Goal: Check status

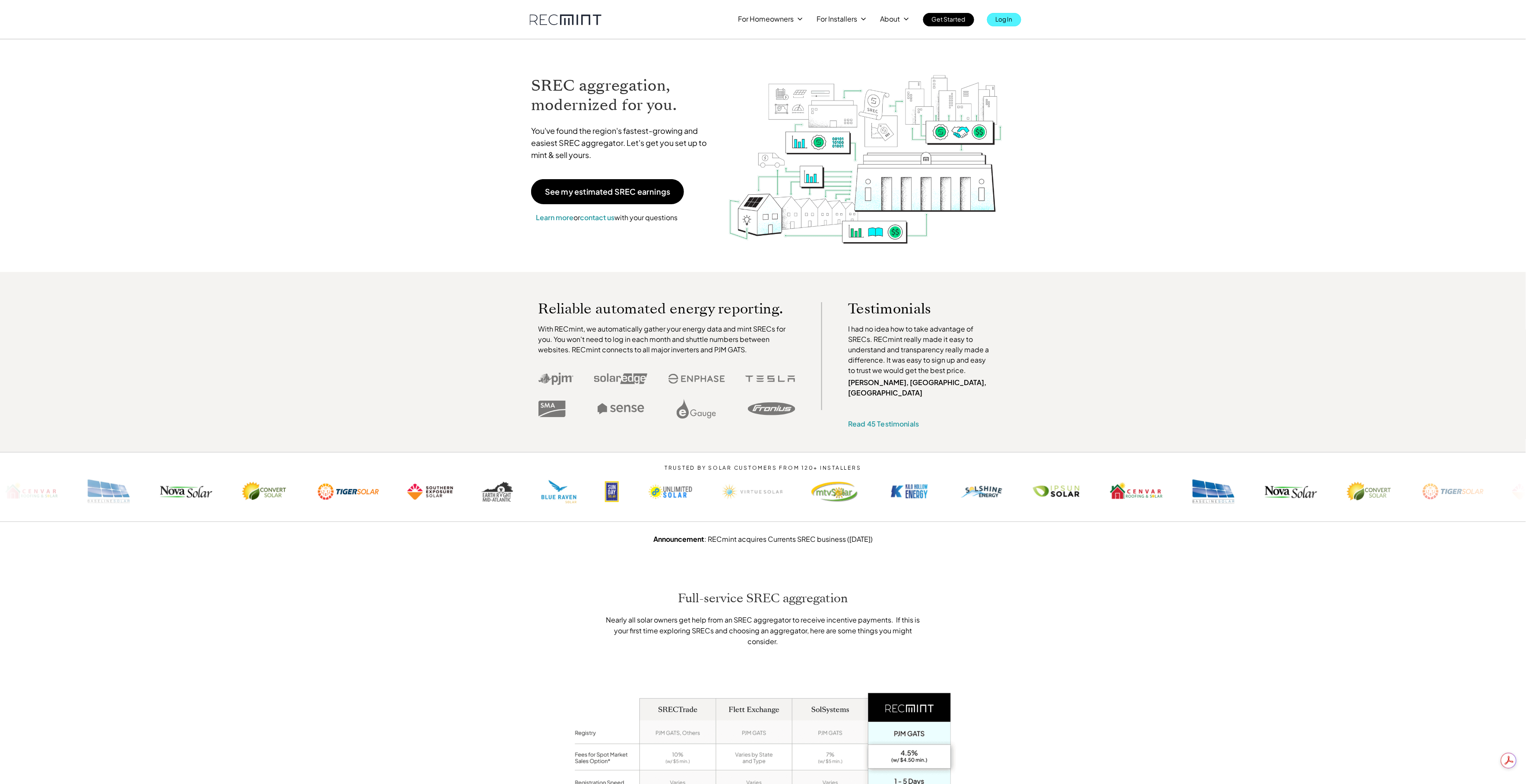
click at [1006, 21] on p "Log In" at bounding box center [1004, 19] width 17 height 12
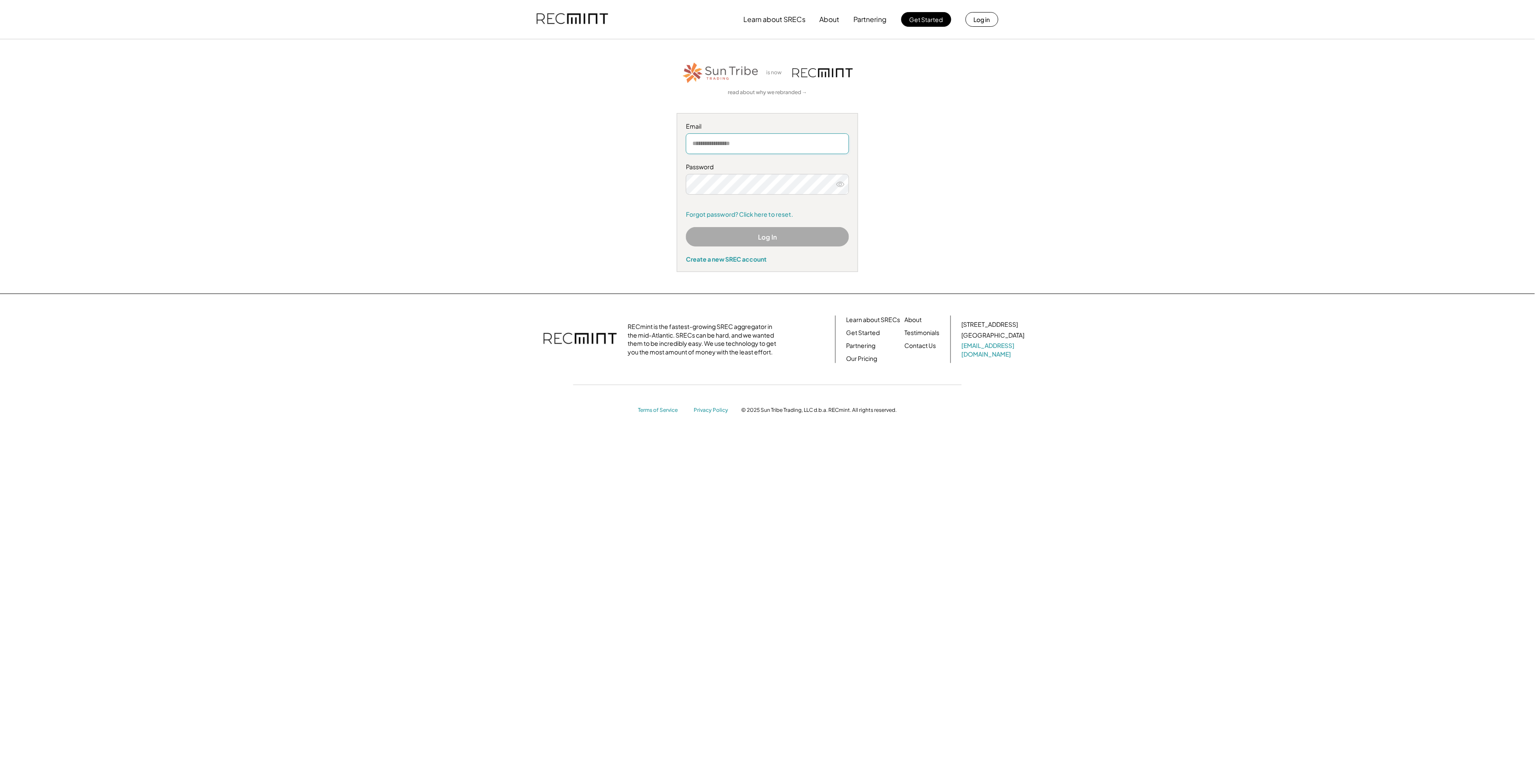
click at [768, 146] on input "email" at bounding box center [768, 143] width 163 height 21
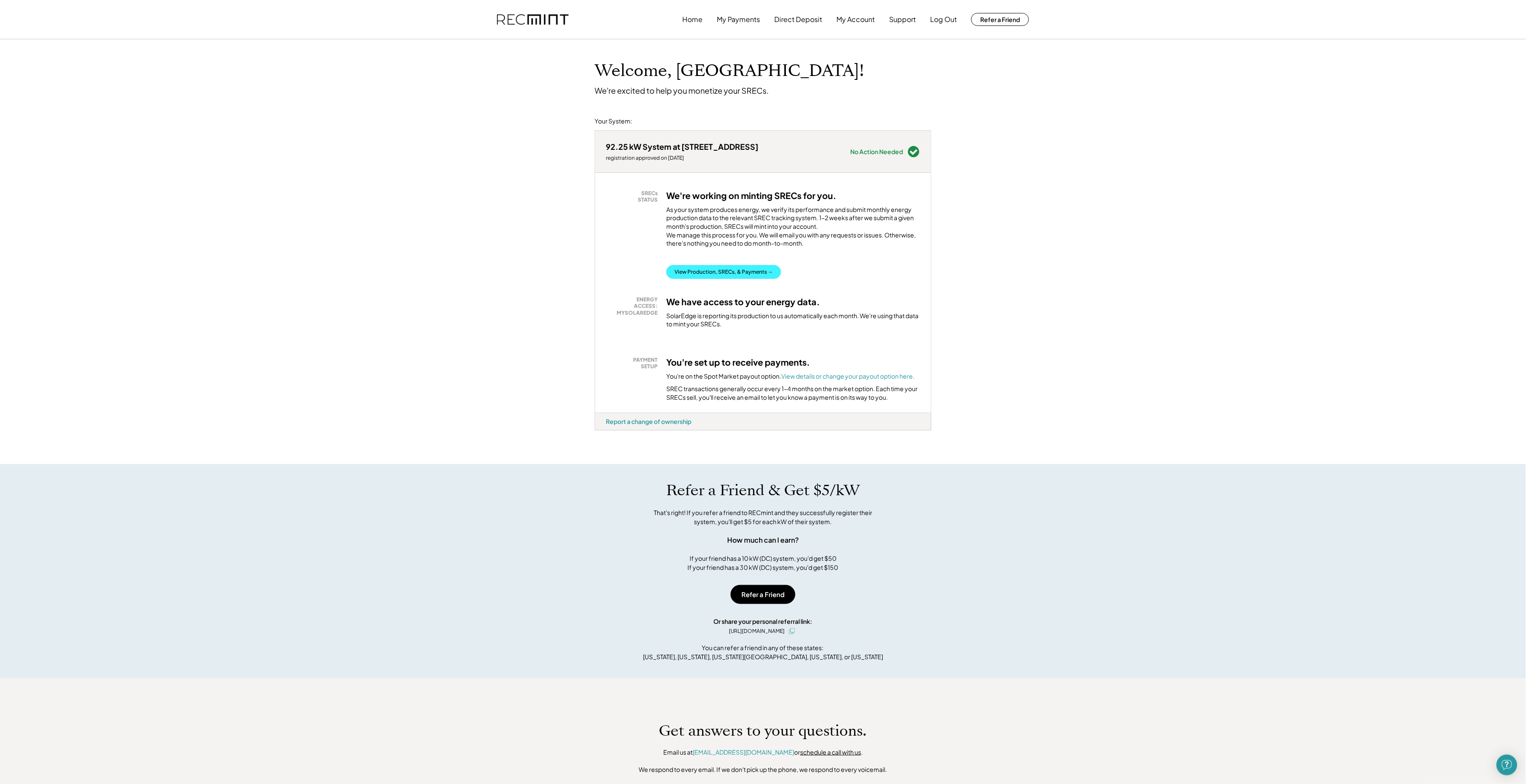
click at [756, 279] on button "View Production, SRECs, & Payments →" at bounding box center [724, 272] width 115 height 14
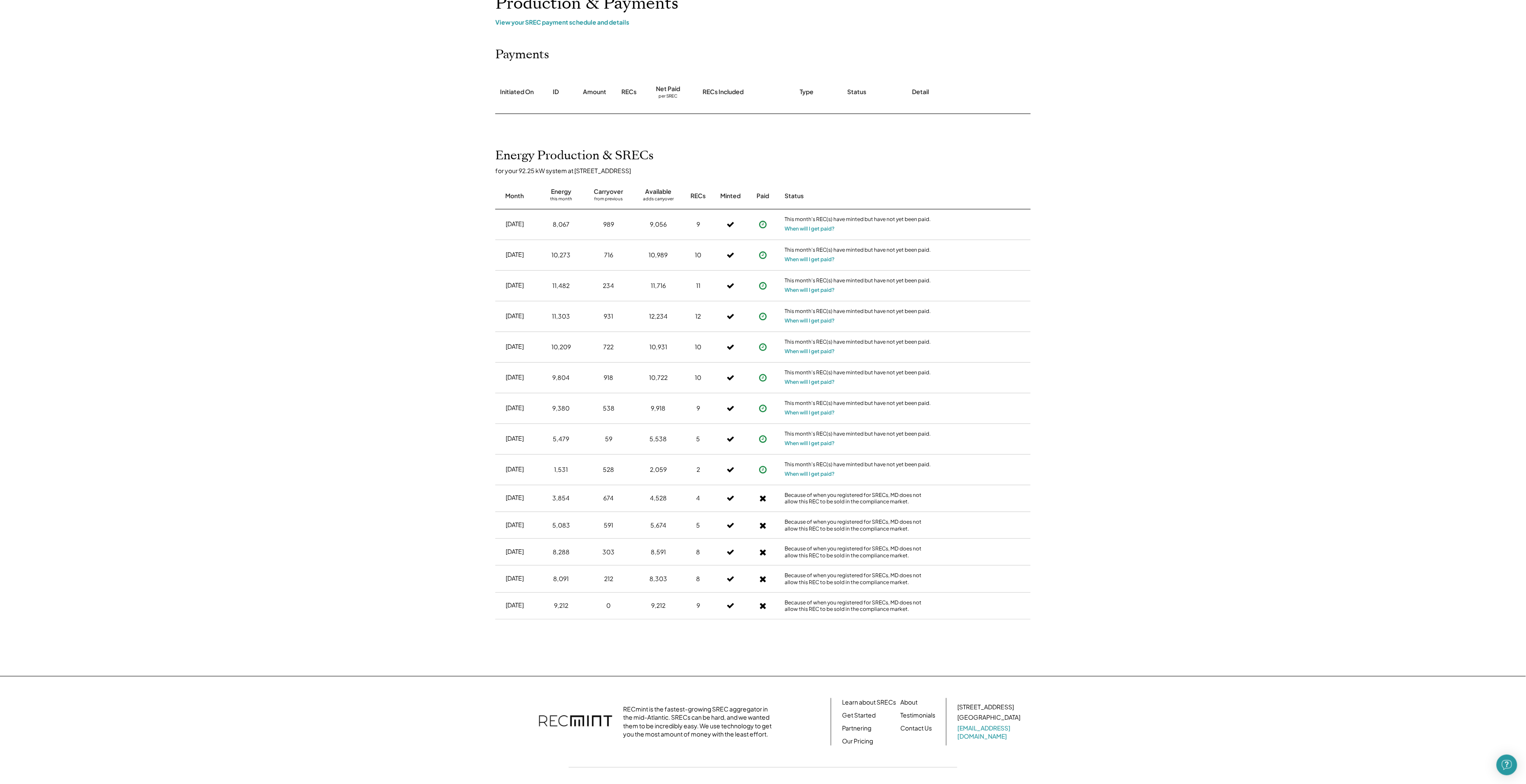
scroll to position [103, 0]
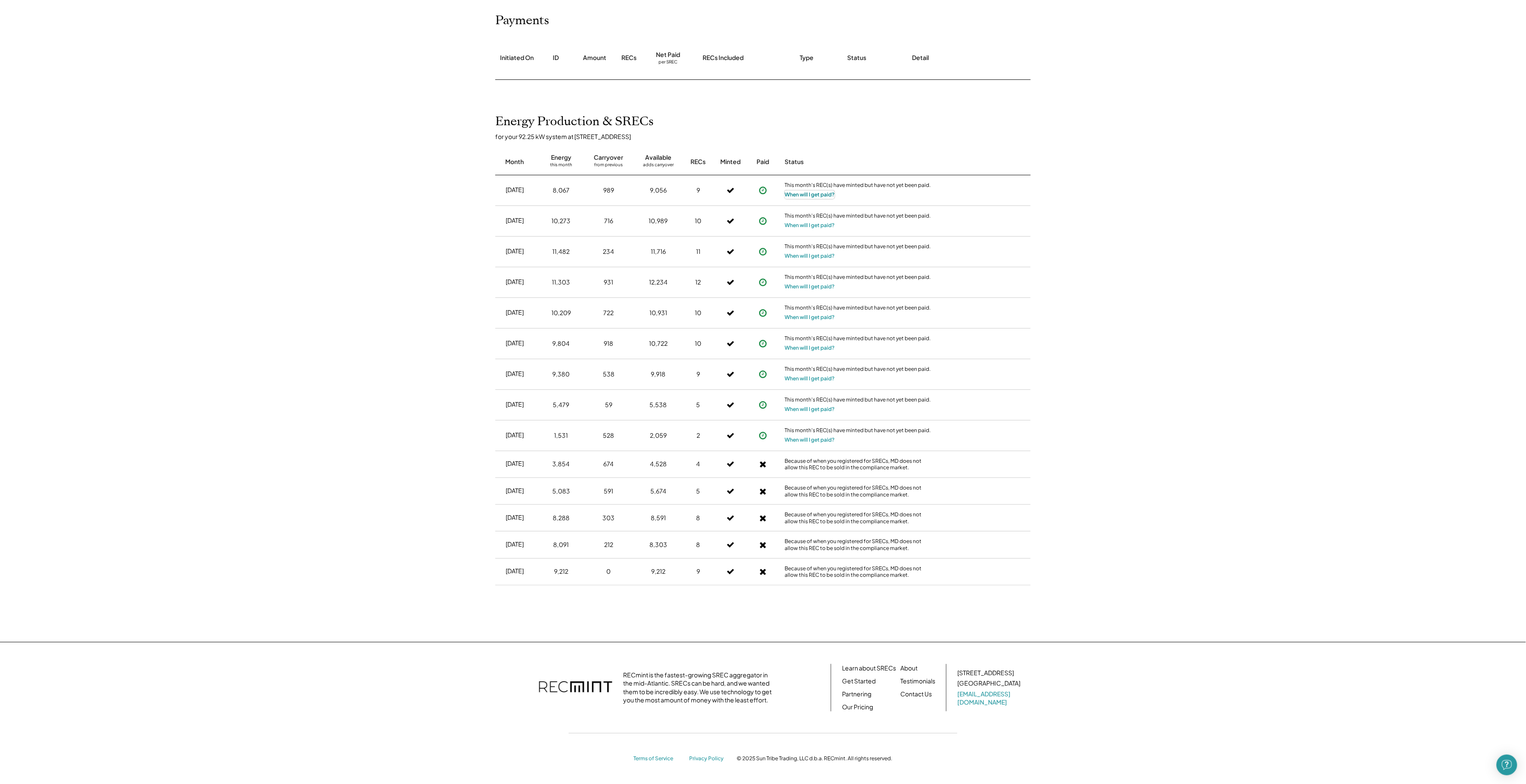
click at [826, 194] on button "When will I get paid?" at bounding box center [809, 195] width 50 height 9
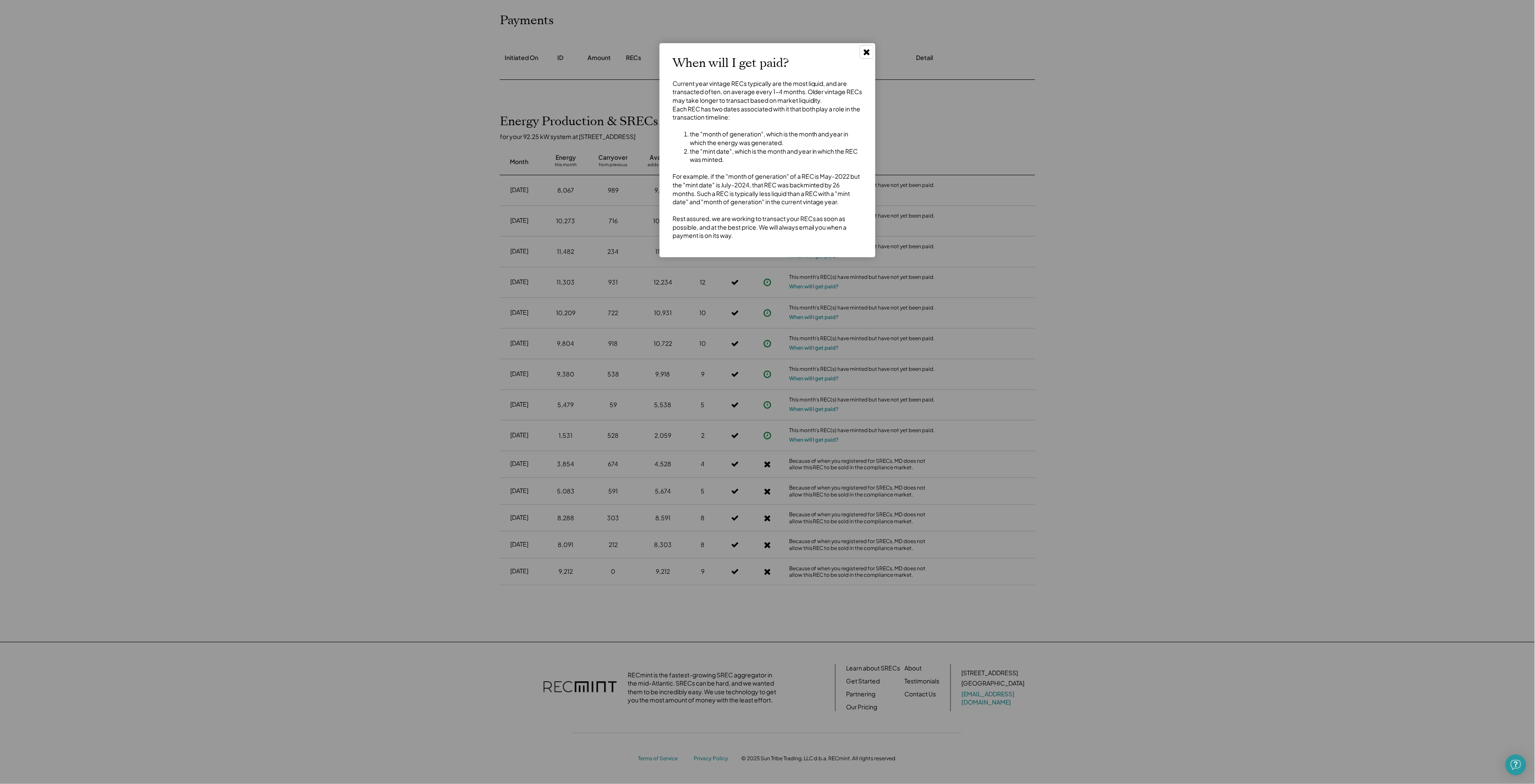
click at [867, 54] on icon at bounding box center [866, 51] width 9 height 9
